Goal: Task Accomplishment & Management: Use online tool/utility

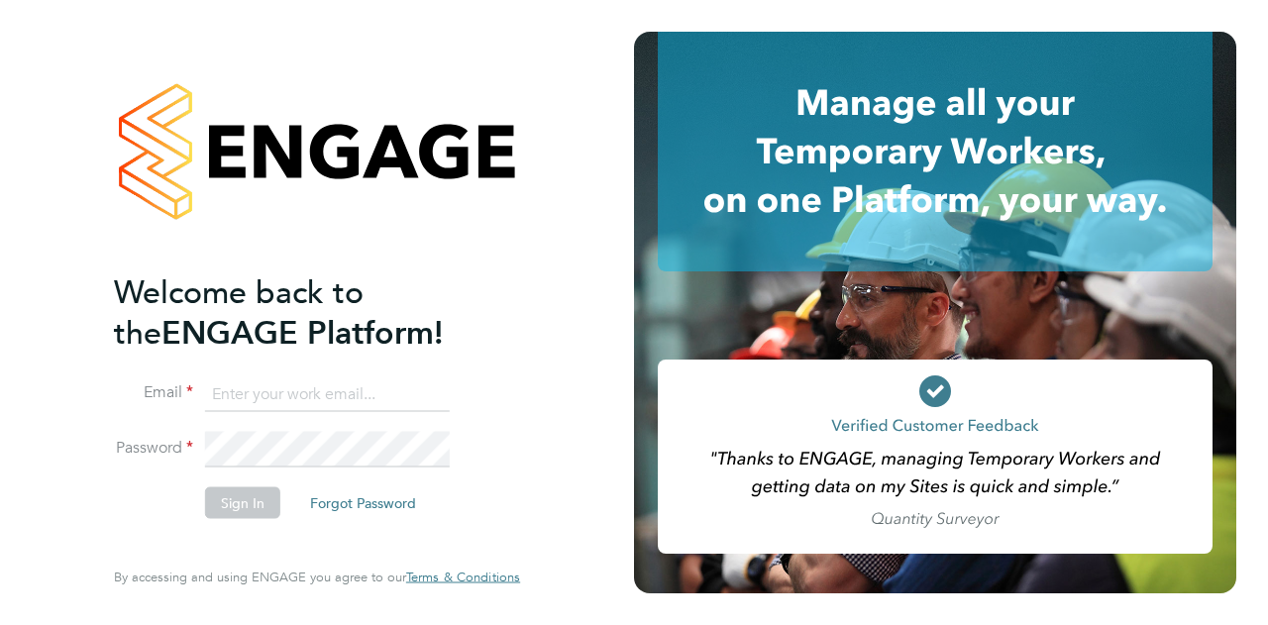
click at [340, 391] on input at bounding box center [327, 395] width 245 height 36
click at [247, 393] on input "[PERSON_NAME][EMAIL_ADDRESS][PERSON_NAME][PERSON_NAME][DOMAIN_NAME]" at bounding box center [327, 395] width 245 height 36
type input "[EMAIL_ADDRESS][PERSON_NAME][PERSON_NAME][DOMAIN_NAME]"
click at [258, 502] on button "Sign In" at bounding box center [242, 503] width 75 height 32
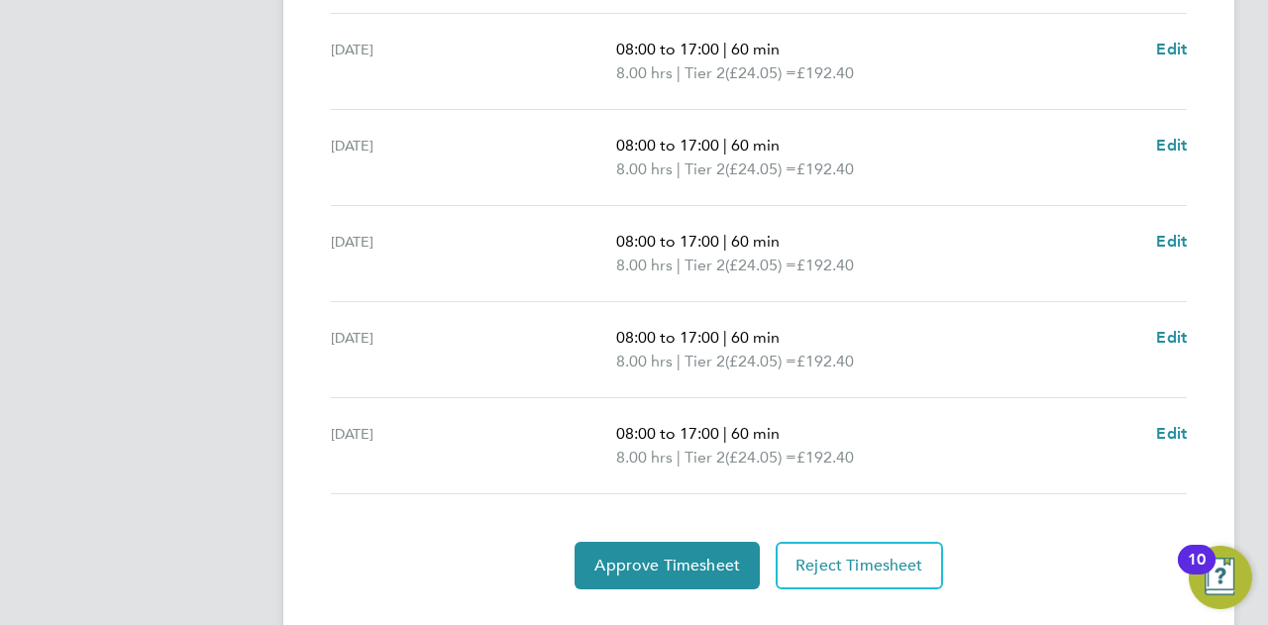
scroll to position [818, 0]
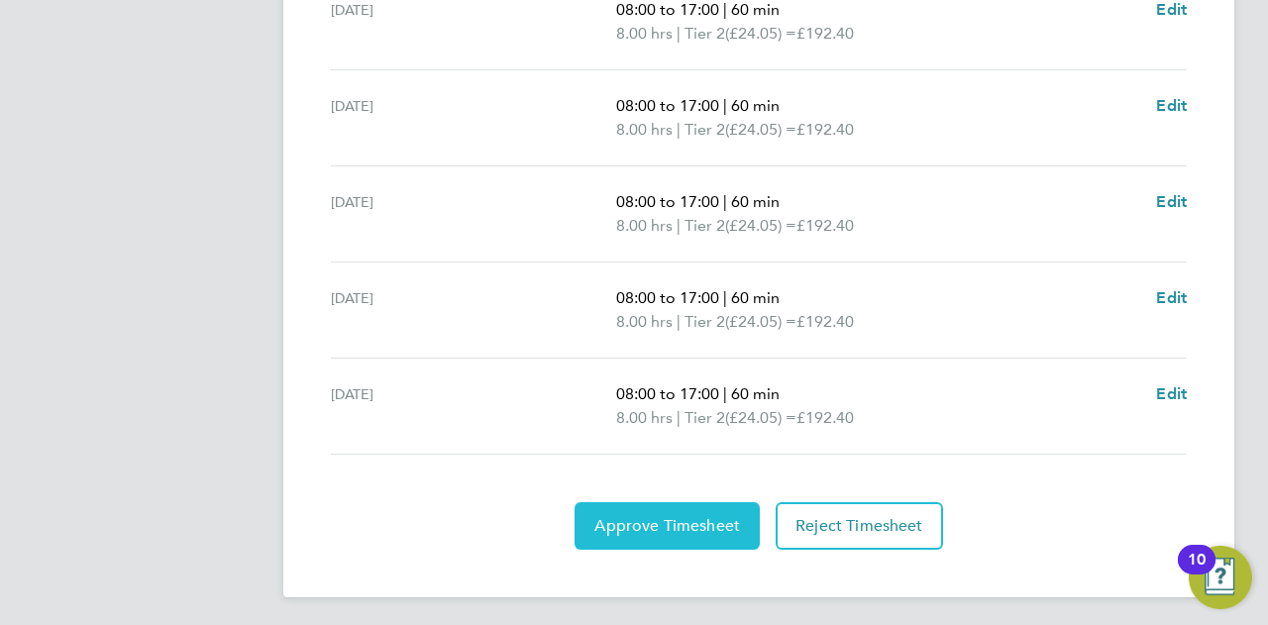
click at [680, 520] on span "Approve Timesheet" at bounding box center [668, 526] width 146 height 20
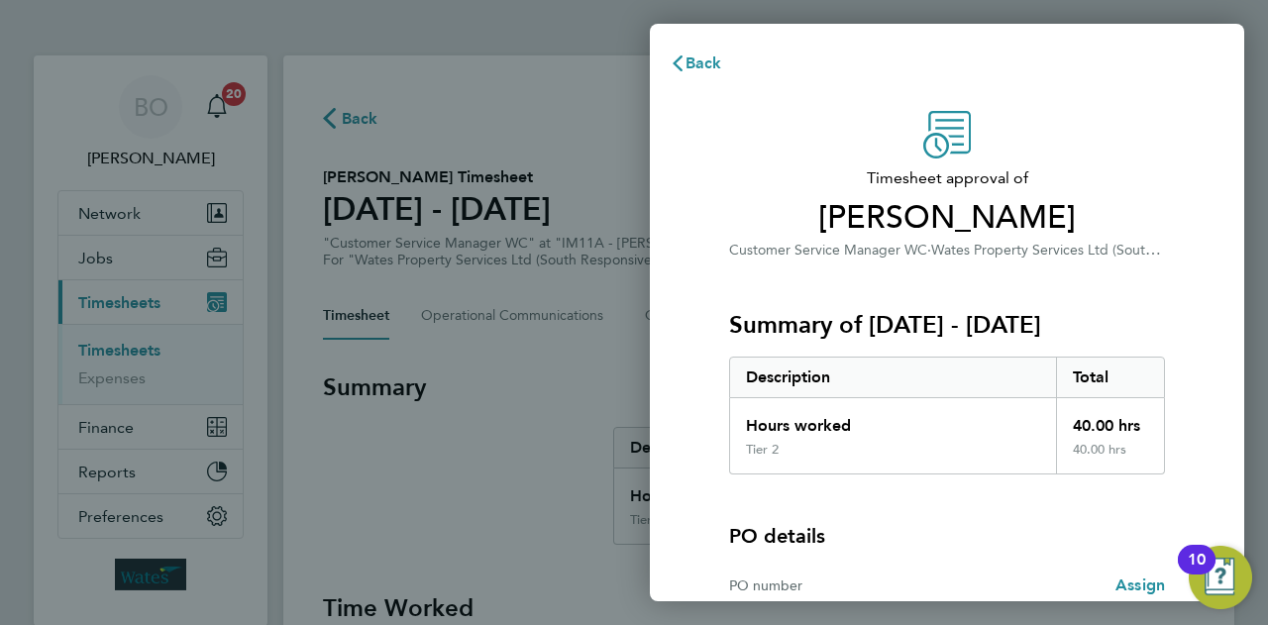
click at [1063, 163] on div "Timesheet approval of Oliver Foster Customer Service Manager WC · Wates Propert…" at bounding box center [947, 186] width 436 height 151
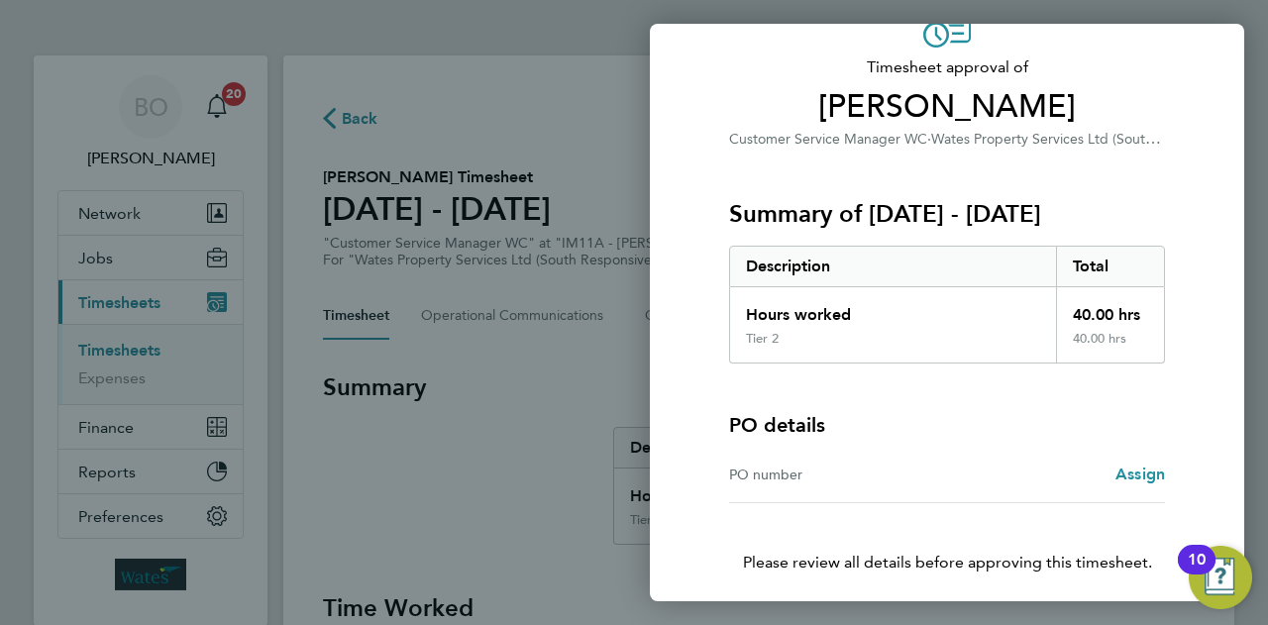
scroll to position [185, 0]
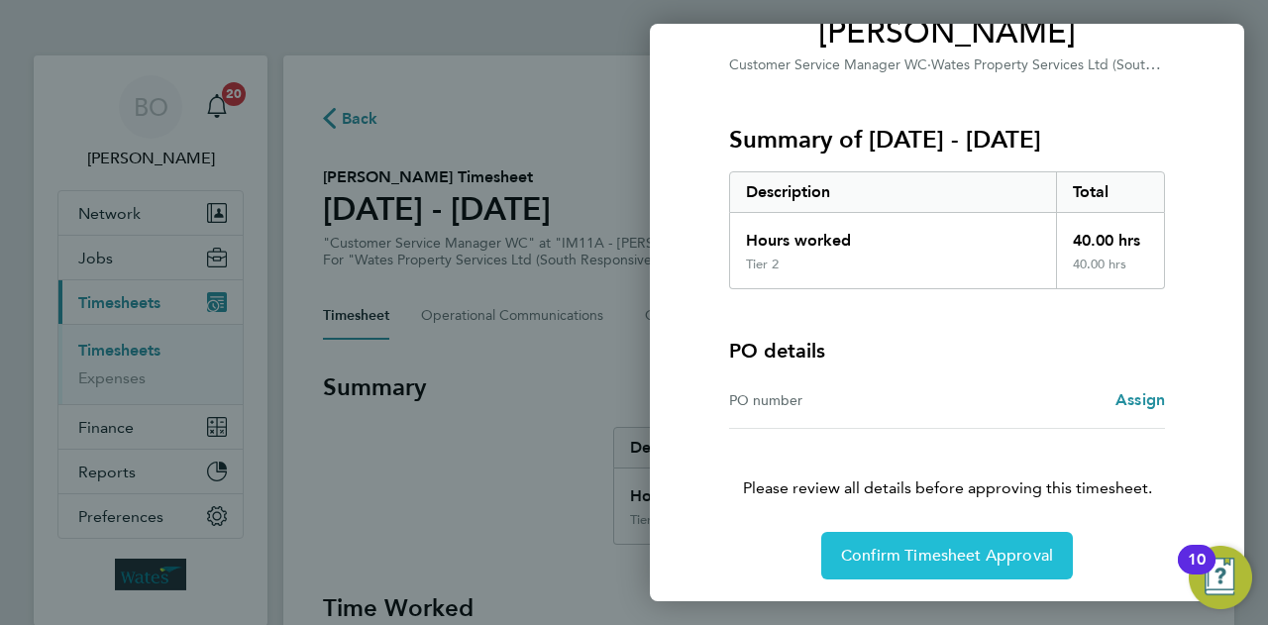
click at [1023, 547] on span "Confirm Timesheet Approval" at bounding box center [947, 556] width 212 height 20
